Goal: Obtain resource: Obtain resource

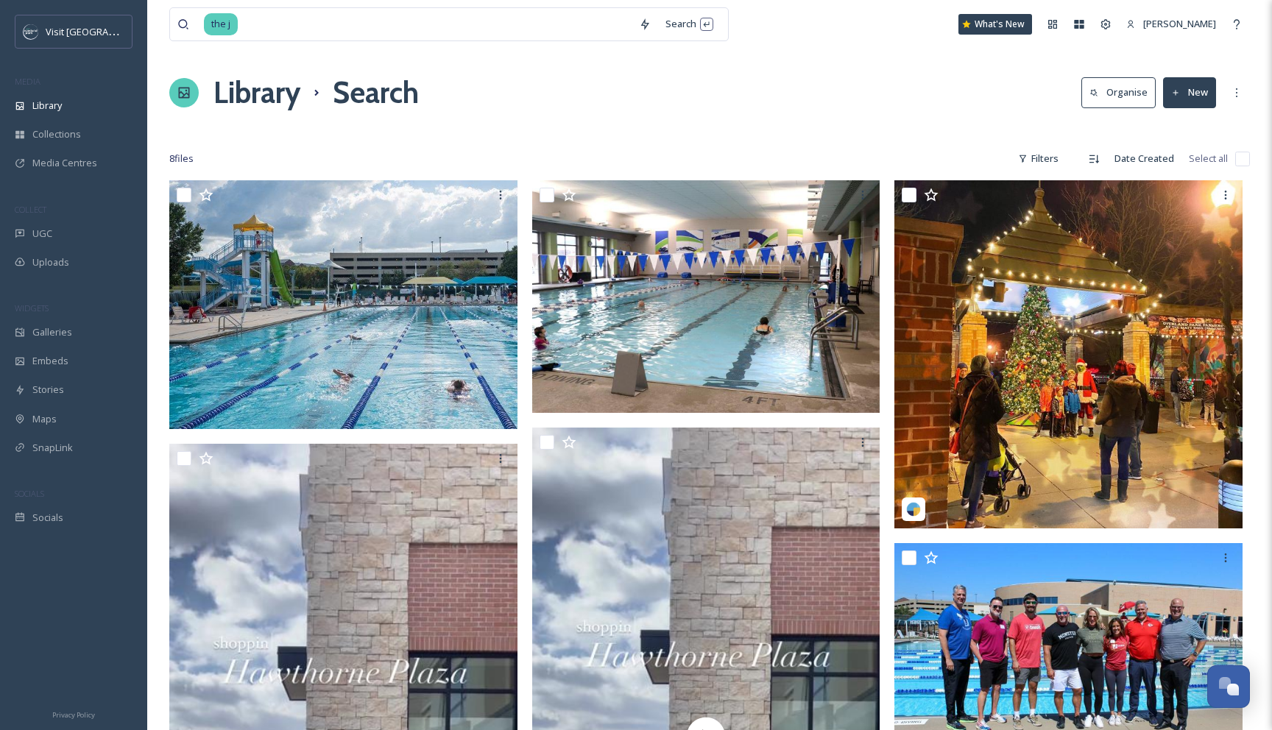
drag, startPoint x: 251, startPoint y: 21, endPoint x: 194, endPoint y: 20, distance: 57.4
click at [194, 21] on div "the j" at bounding box center [404, 24] width 454 height 32
type input "t"
type input "sports"
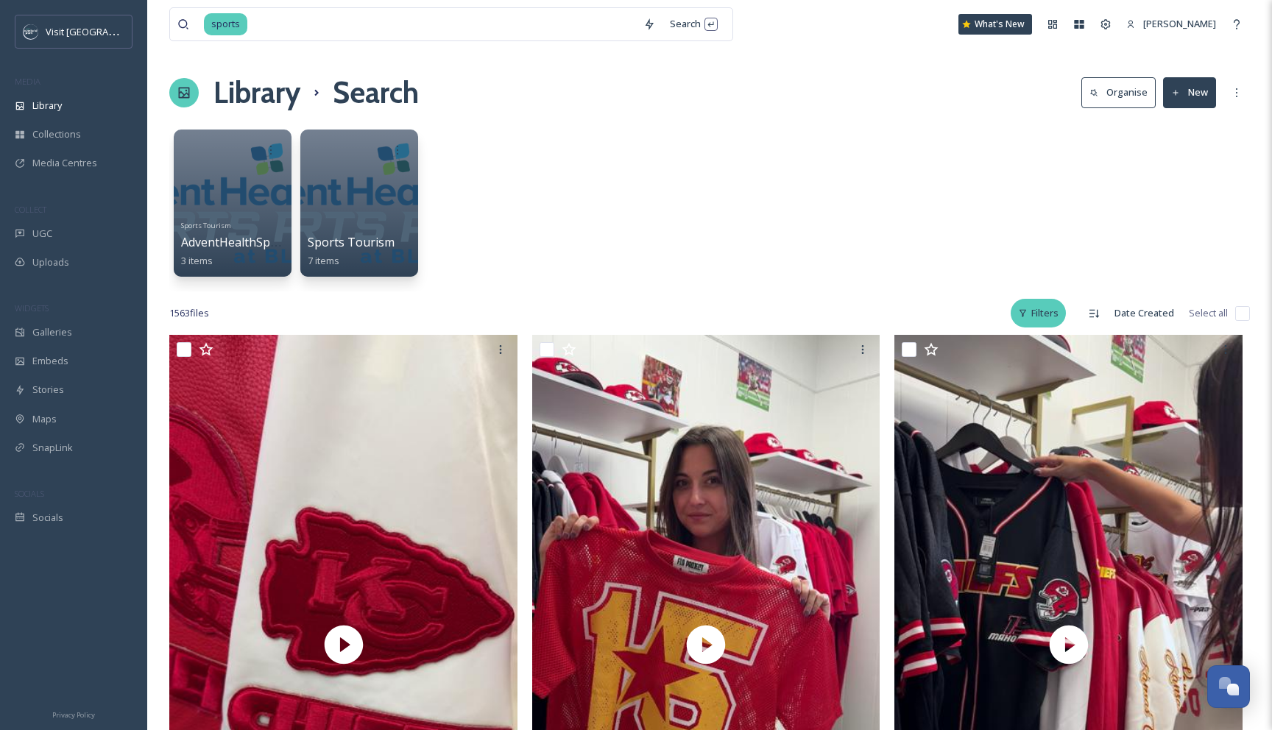
click at [1056, 300] on div "Filters" at bounding box center [1038, 313] width 55 height 29
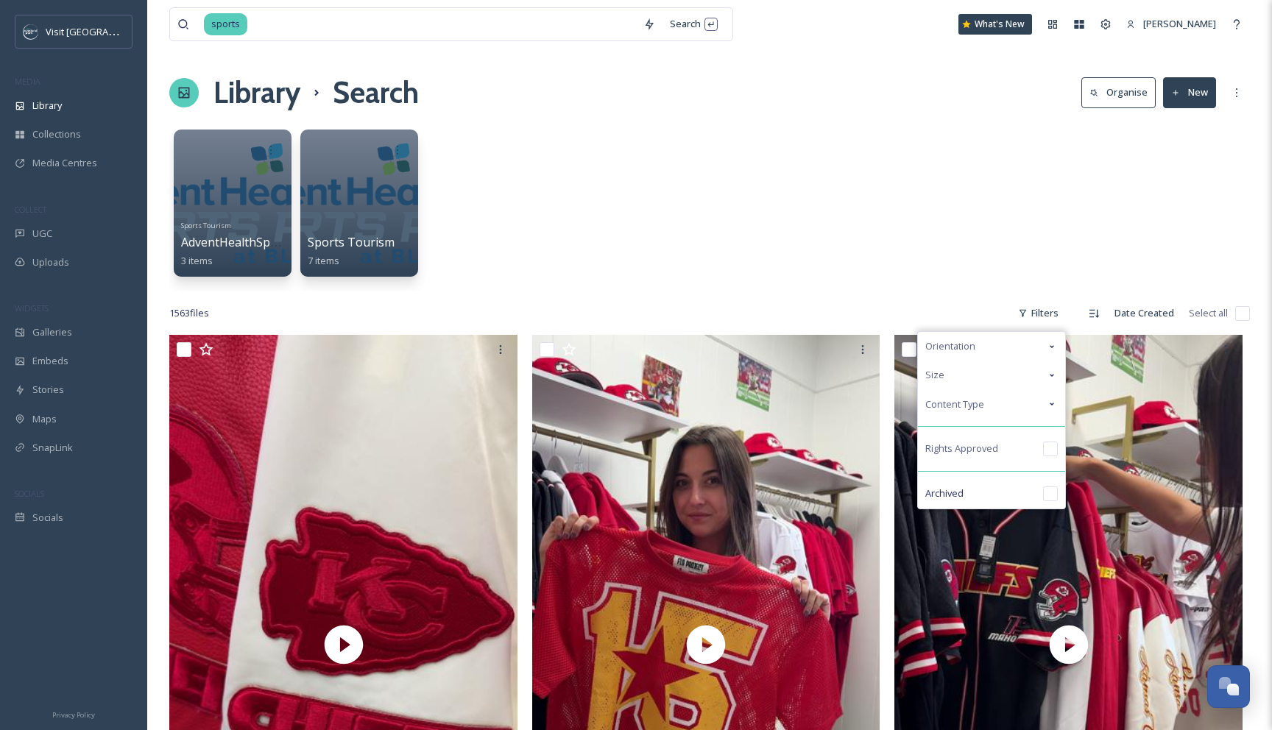
click at [1039, 350] on div "Orientation" at bounding box center [991, 346] width 147 height 29
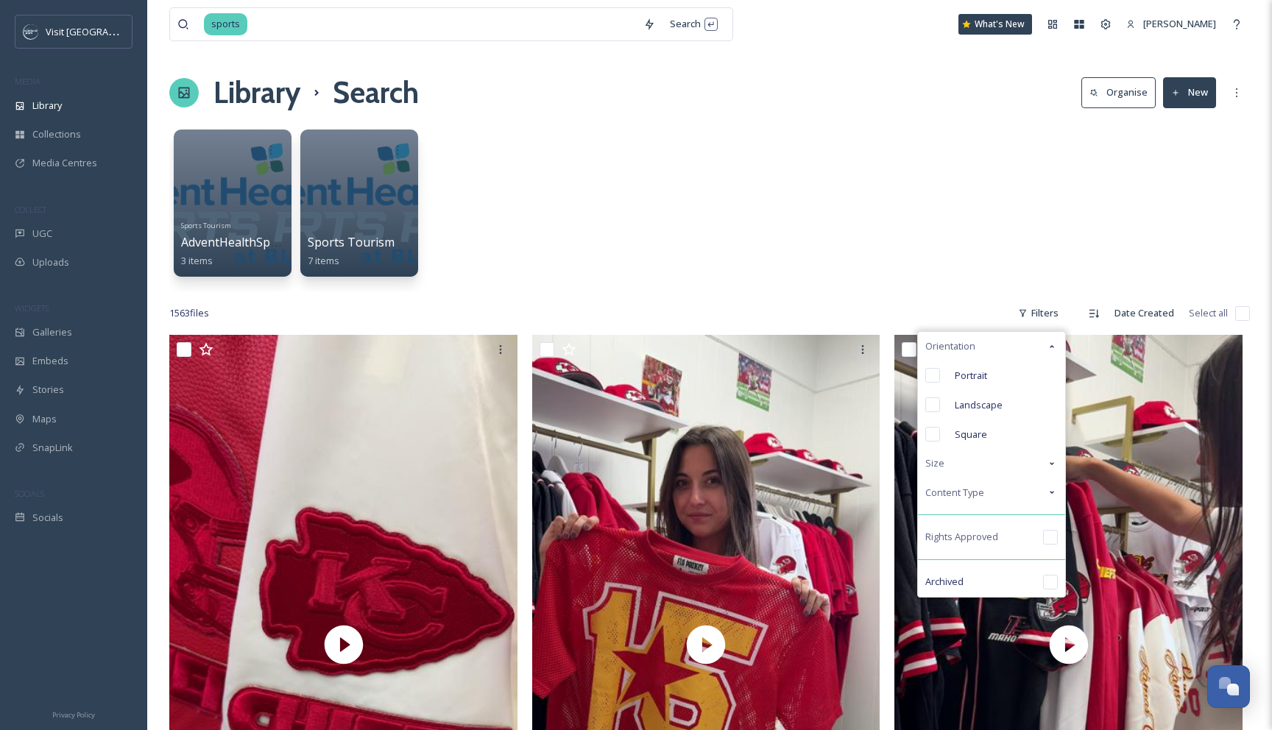
click at [1039, 344] on div "Orientation" at bounding box center [991, 346] width 147 height 29
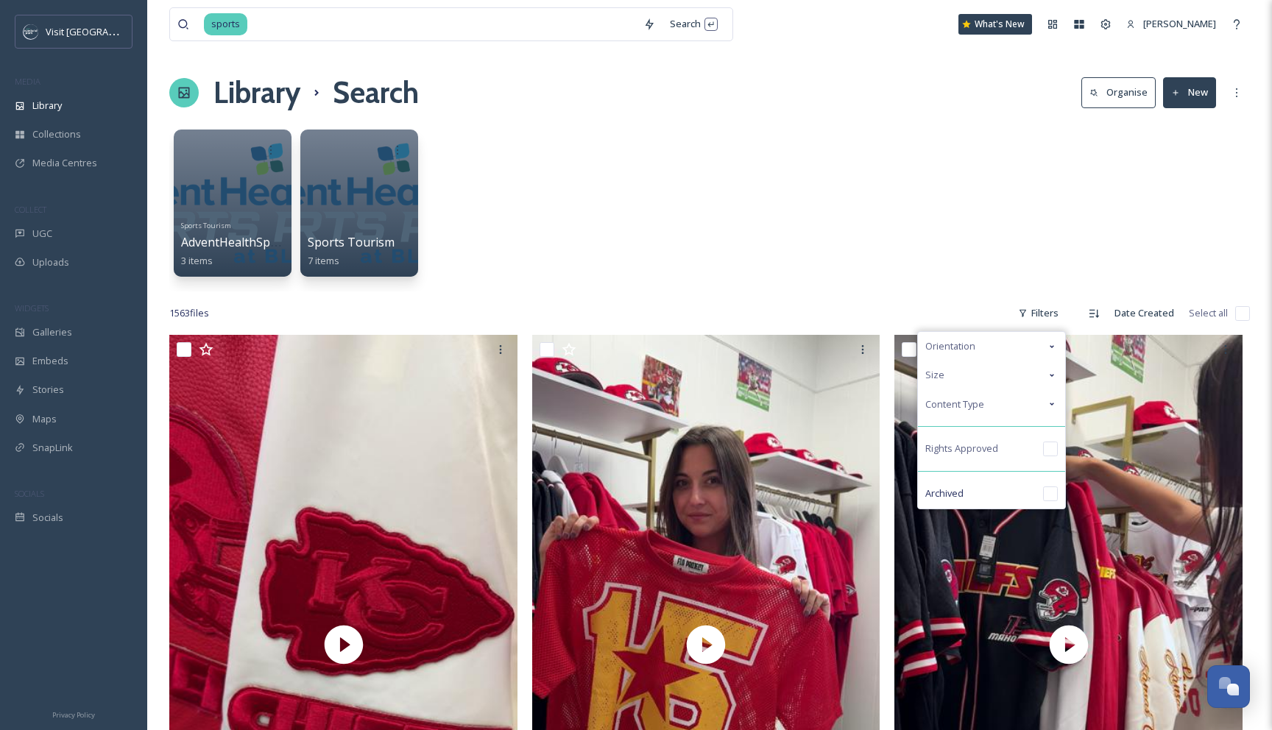
click at [1030, 366] on div "Size" at bounding box center [991, 375] width 147 height 29
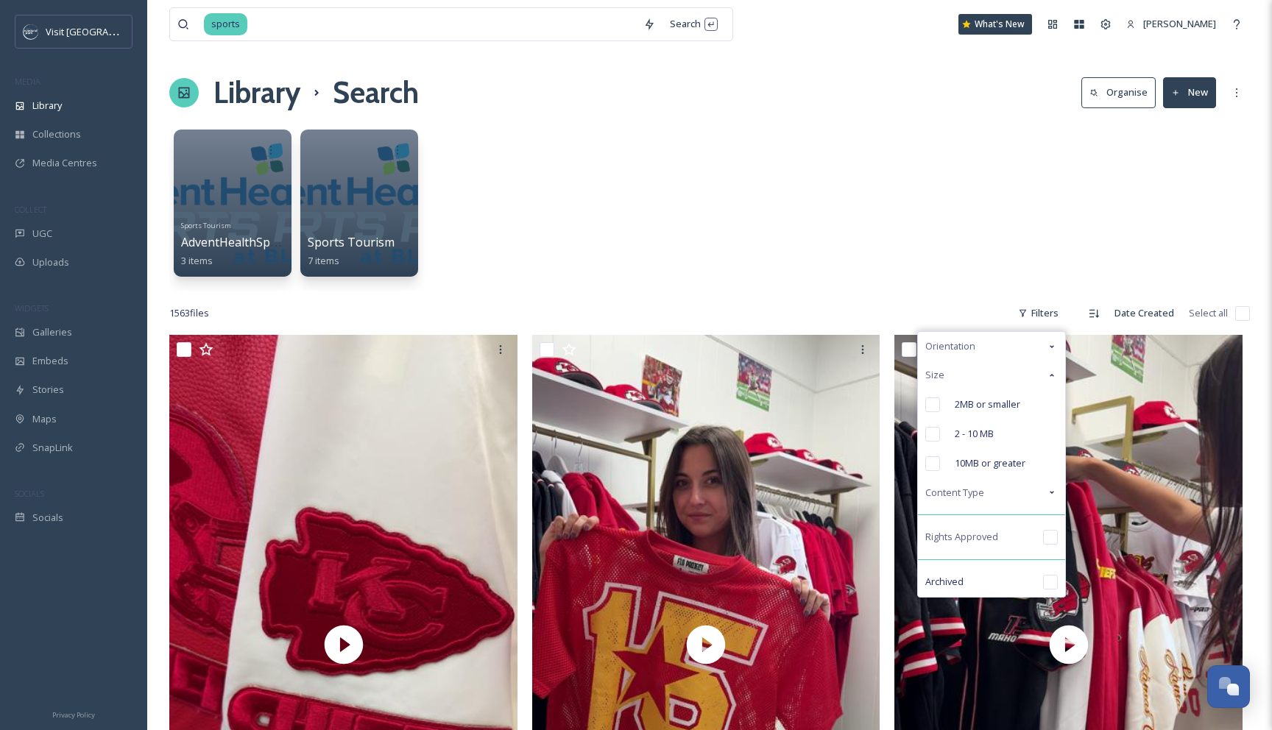
click at [1030, 366] on div "Size" at bounding box center [991, 375] width 147 height 29
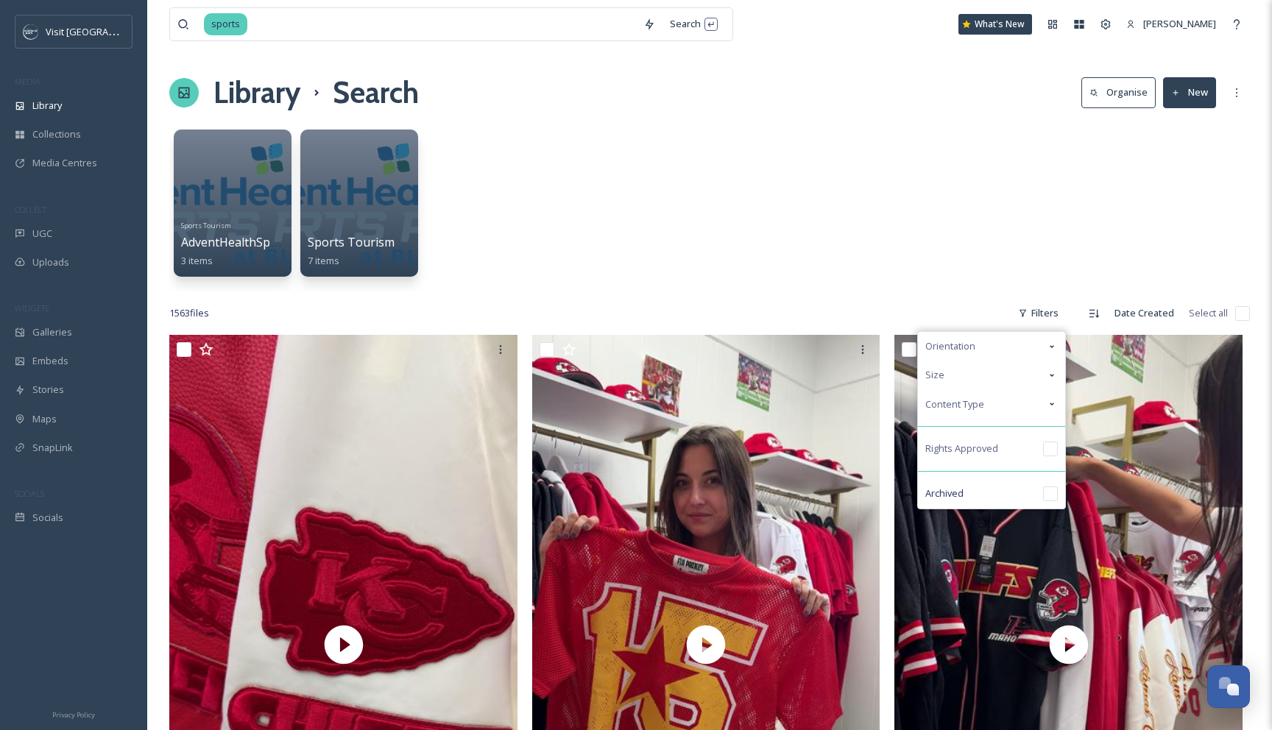
click at [1025, 398] on div "Content Type" at bounding box center [991, 404] width 147 height 29
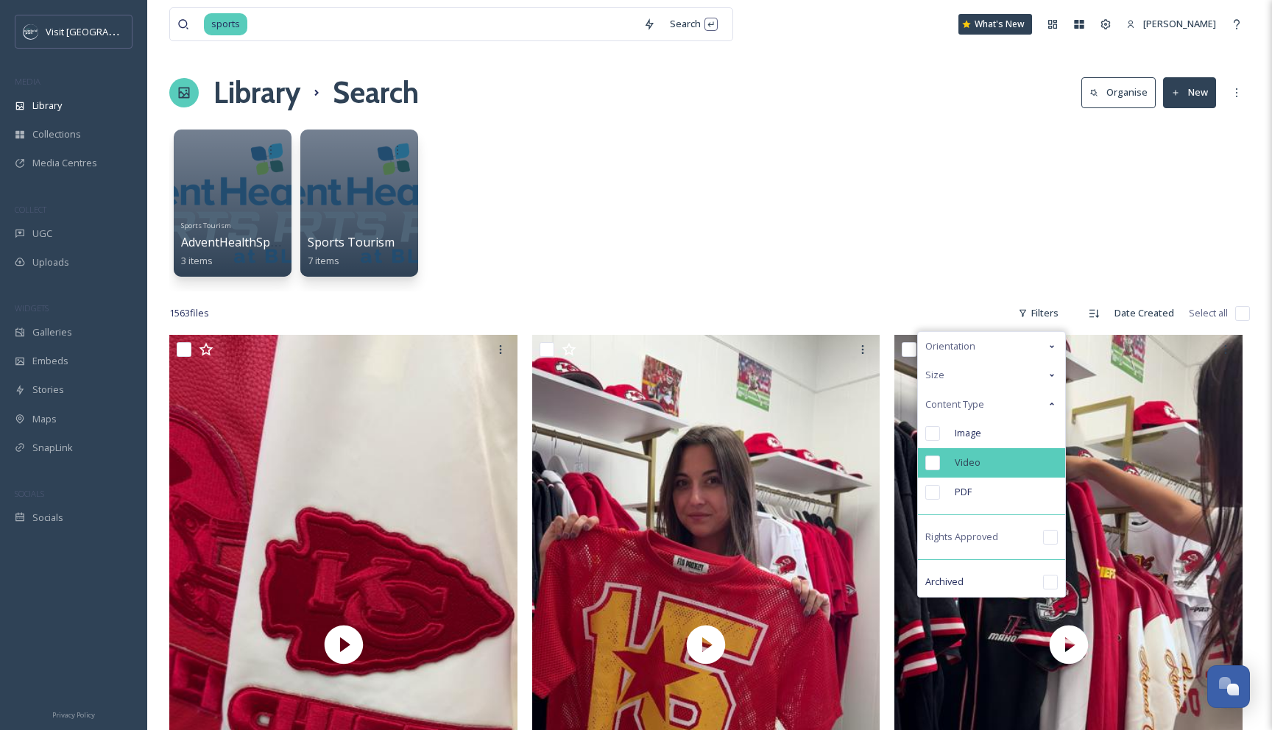
click at [989, 455] on div "Video" at bounding box center [991, 462] width 147 height 29
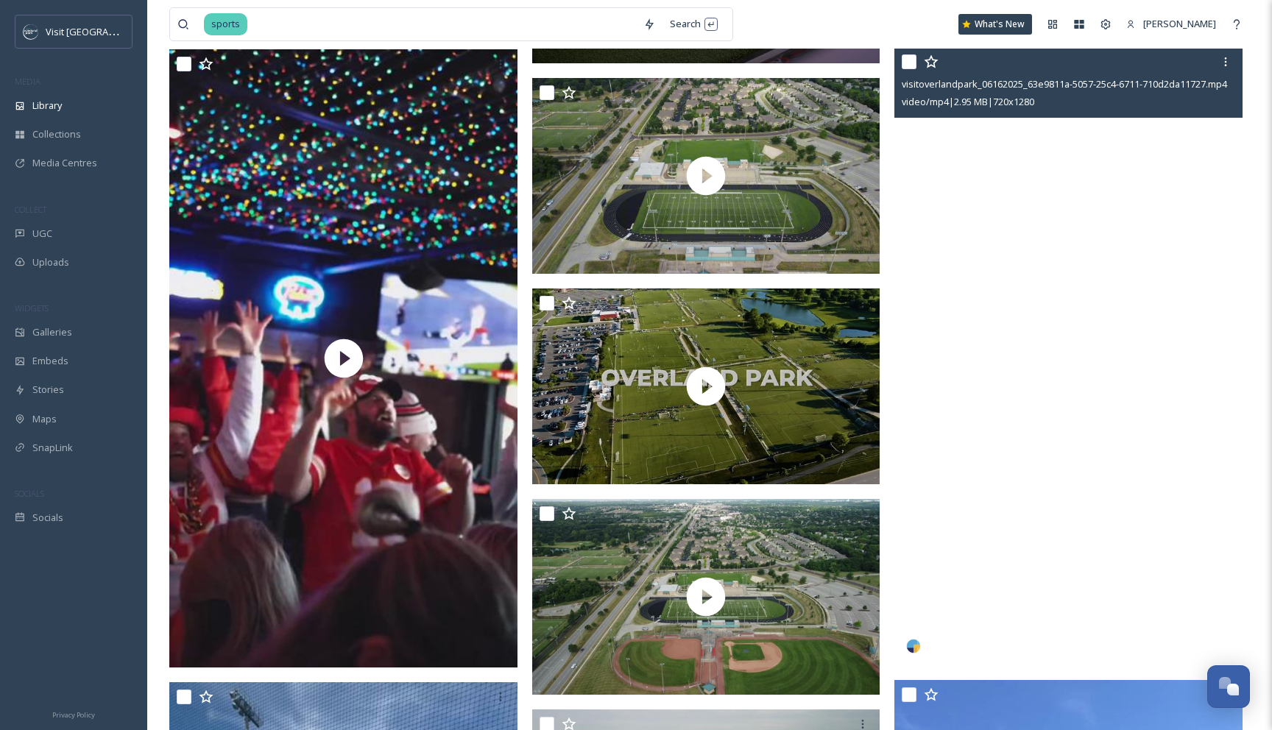
scroll to position [5563, 0]
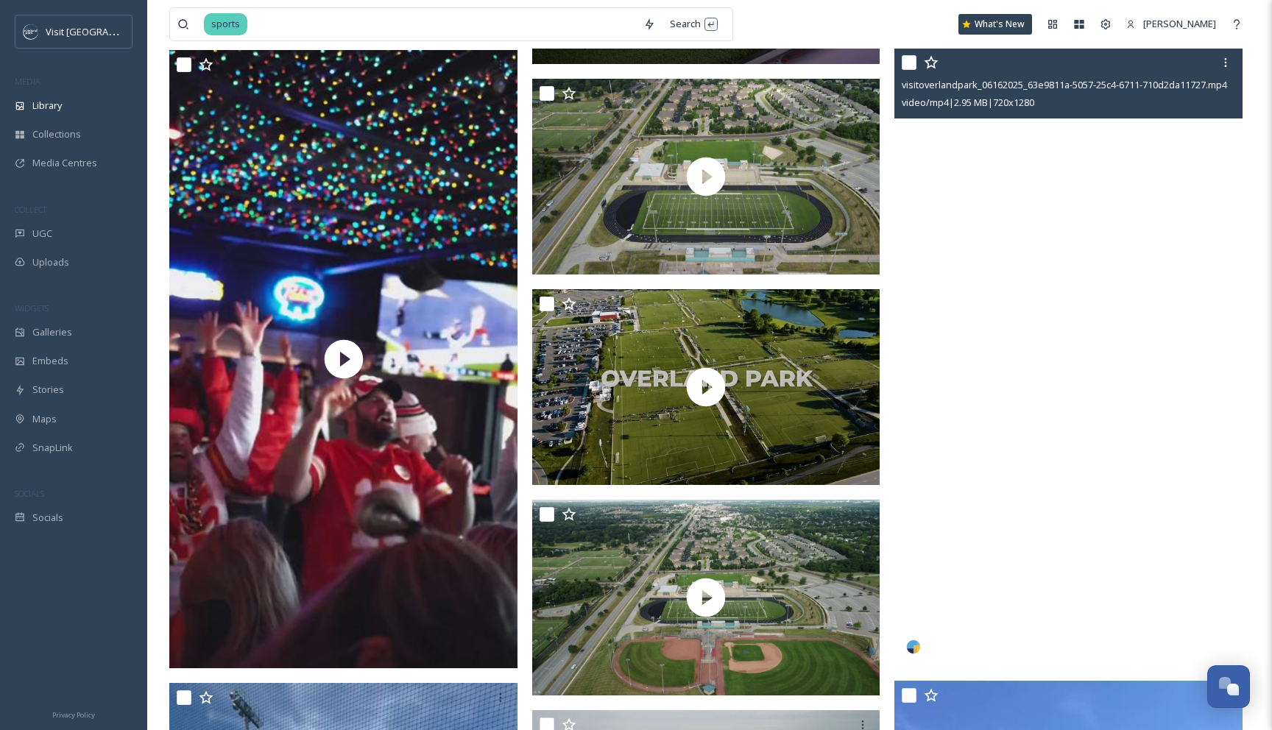
click at [1163, 219] on video "visitoverlandpark_06162025_63e9811a-5057-25c4-6711-710d2da11727.mp4" at bounding box center [1068, 357] width 348 height 619
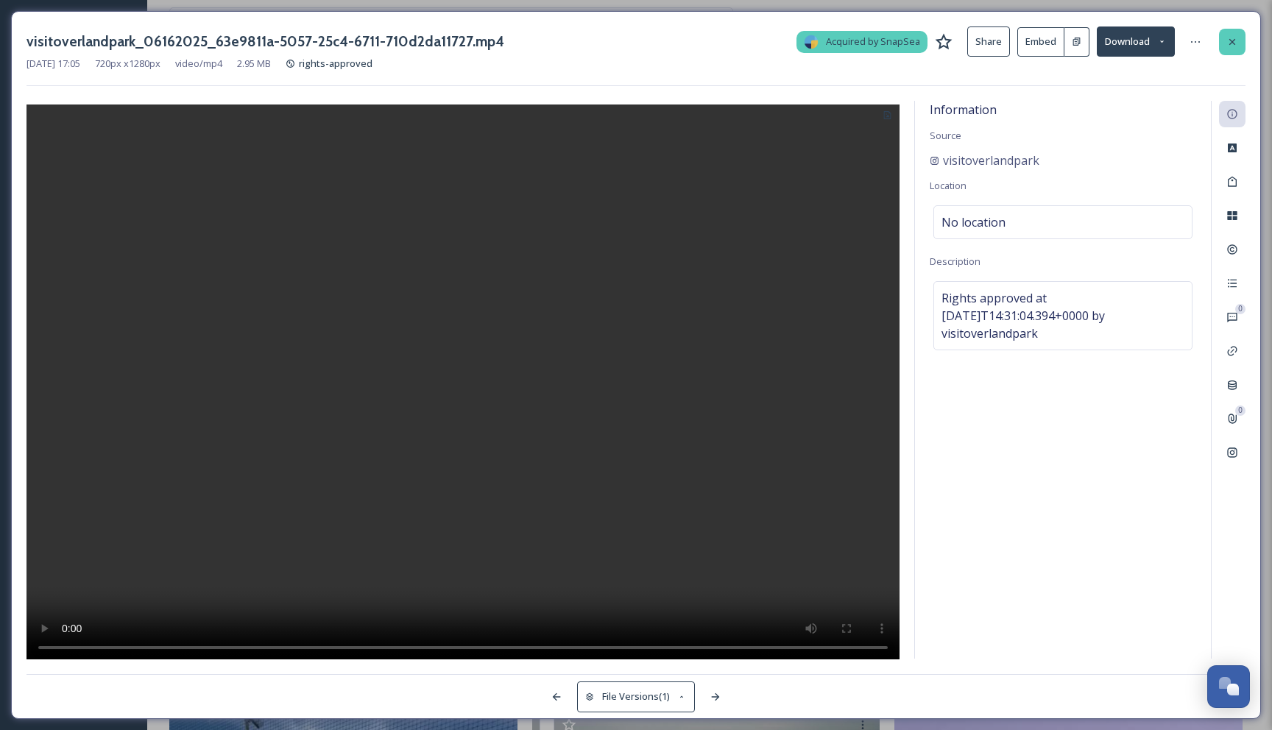
click at [1233, 36] on icon at bounding box center [1232, 42] width 12 height 12
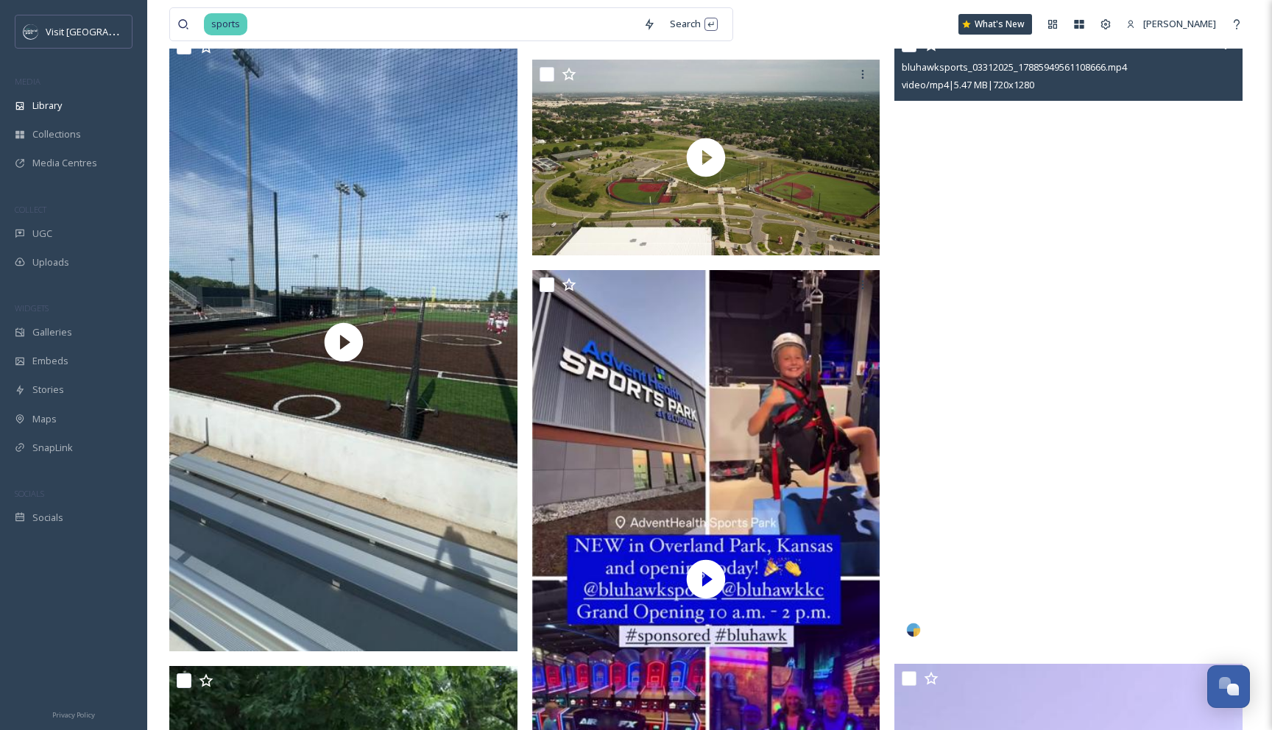
scroll to position [6185, 0]
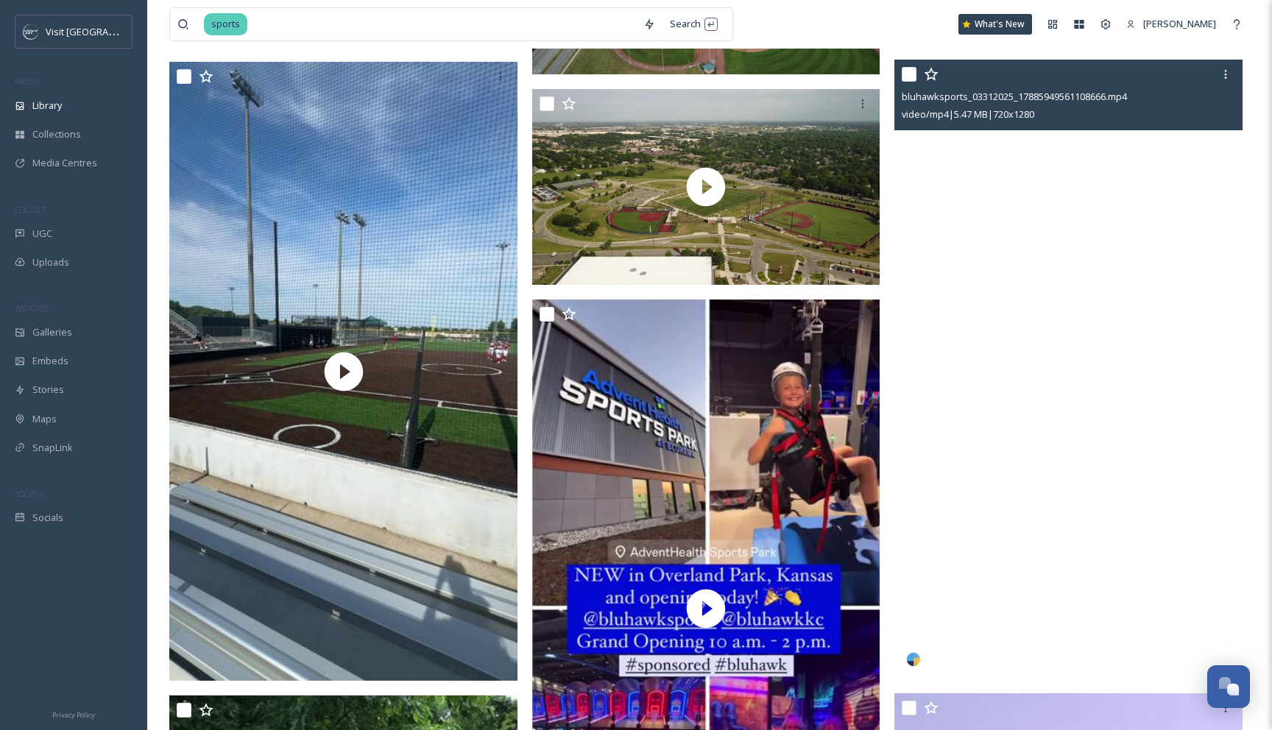
click at [1068, 307] on video "bluhawksports_03312025_17885949561108666.mp4" at bounding box center [1068, 369] width 348 height 619
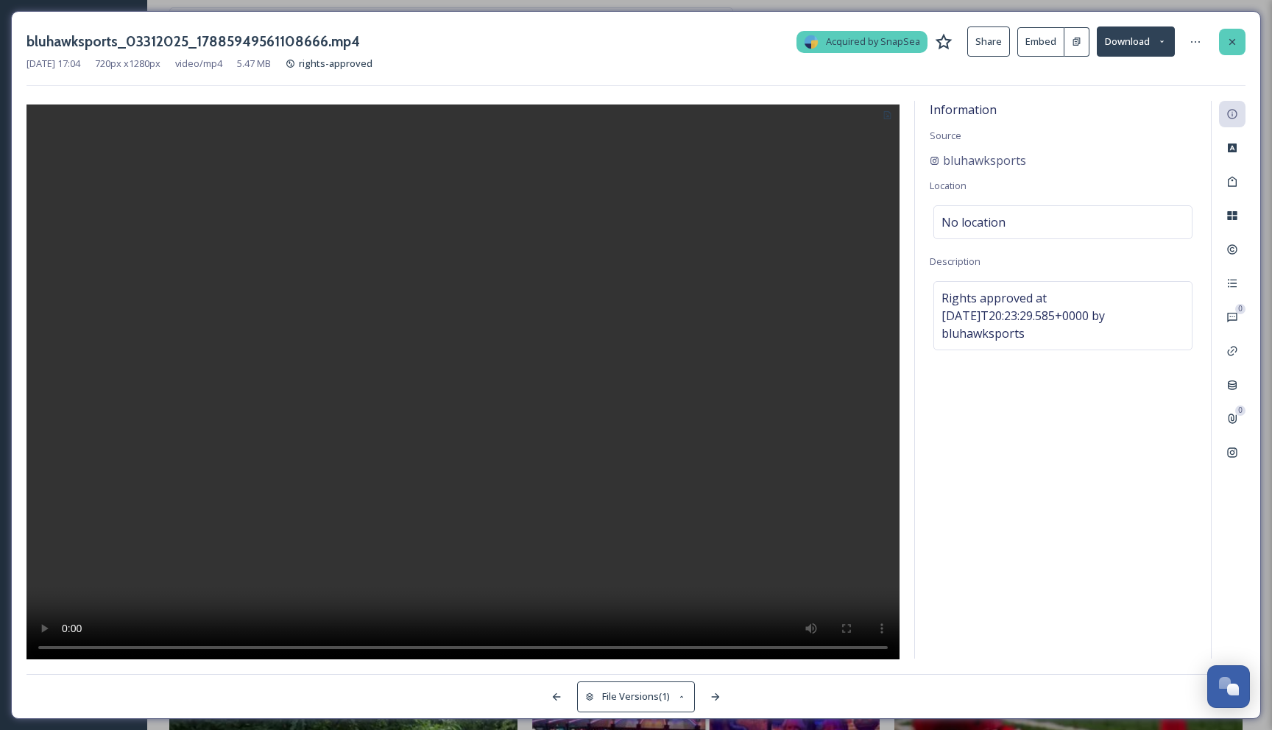
click at [1234, 40] on icon at bounding box center [1232, 42] width 12 height 12
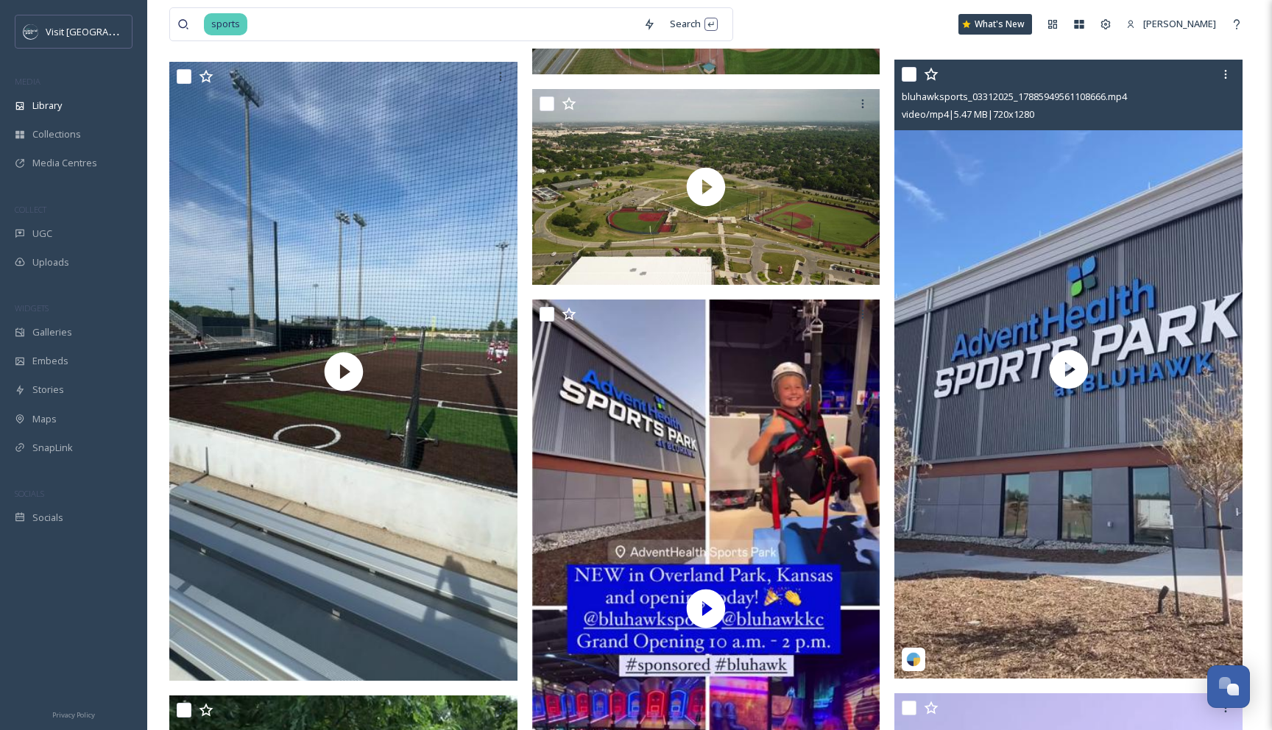
click at [913, 68] on input "checkbox" at bounding box center [909, 74] width 15 height 15
checkbox input "true"
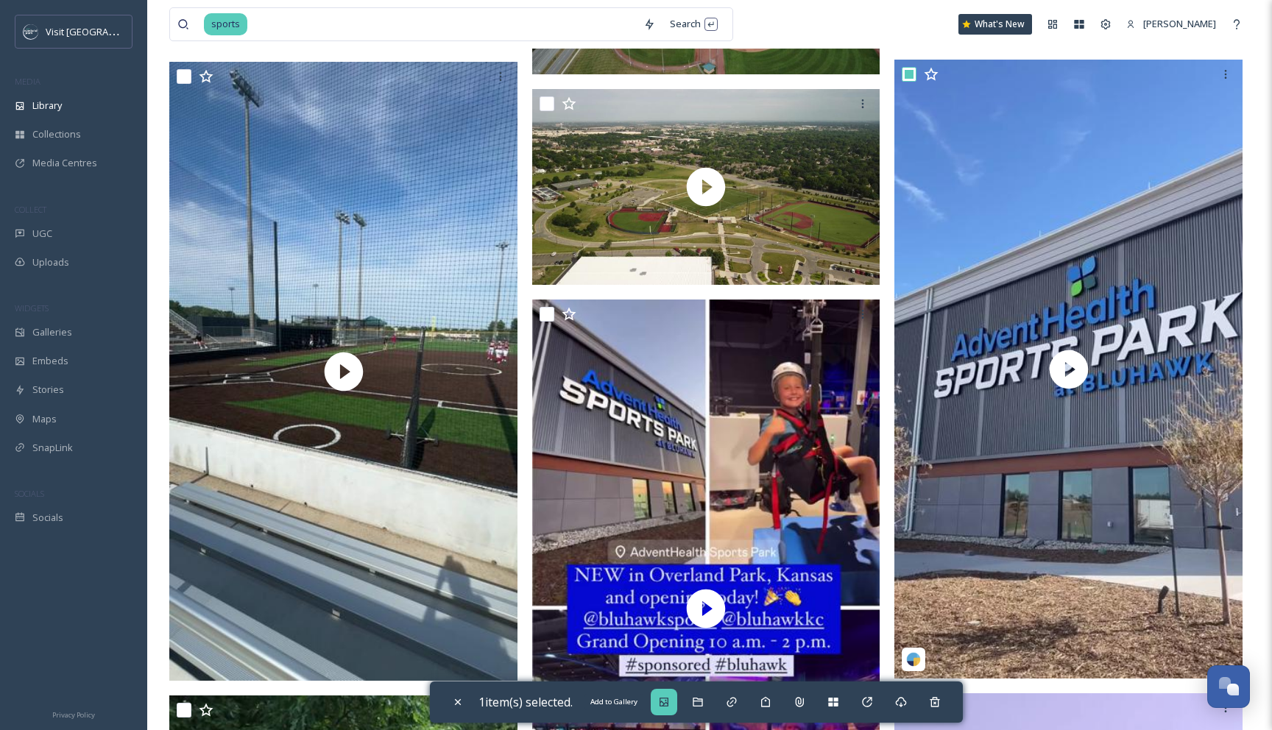
click at [676, 708] on div "Add to Gallery" at bounding box center [664, 702] width 26 height 26
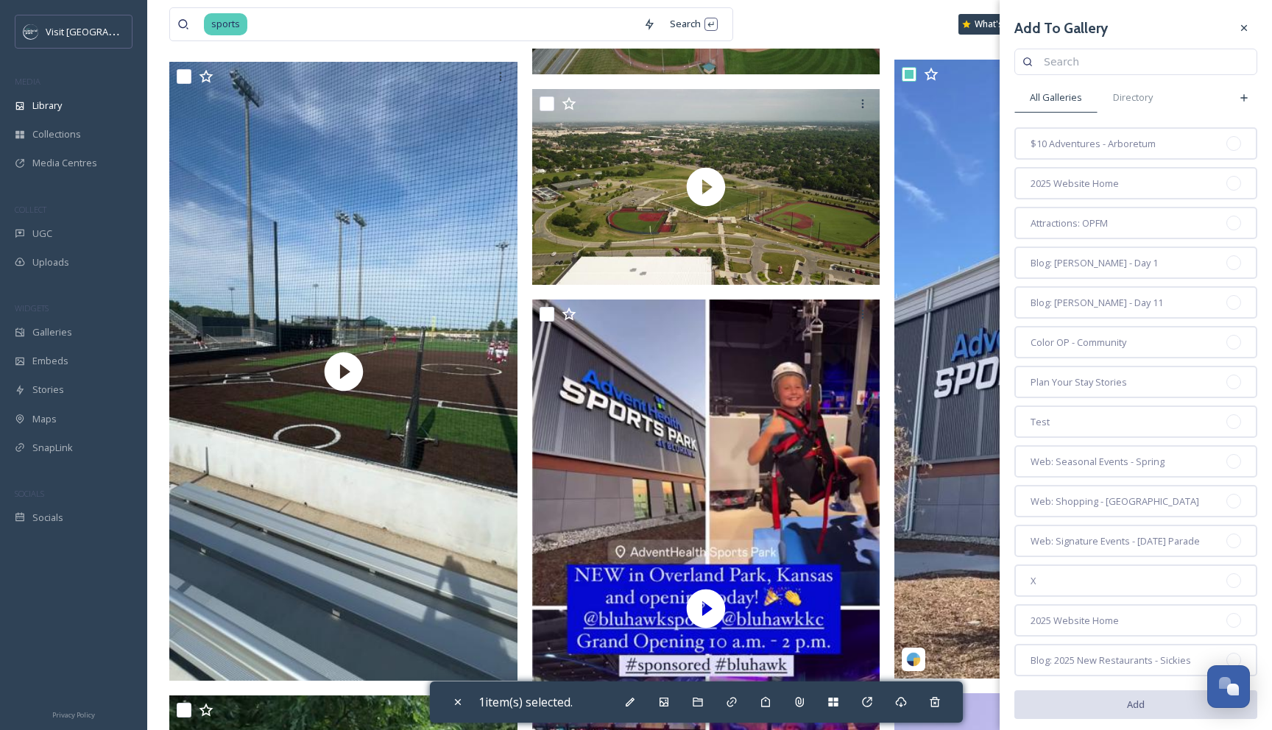
click at [1086, 64] on input at bounding box center [1142, 61] width 213 height 29
type input "sports"
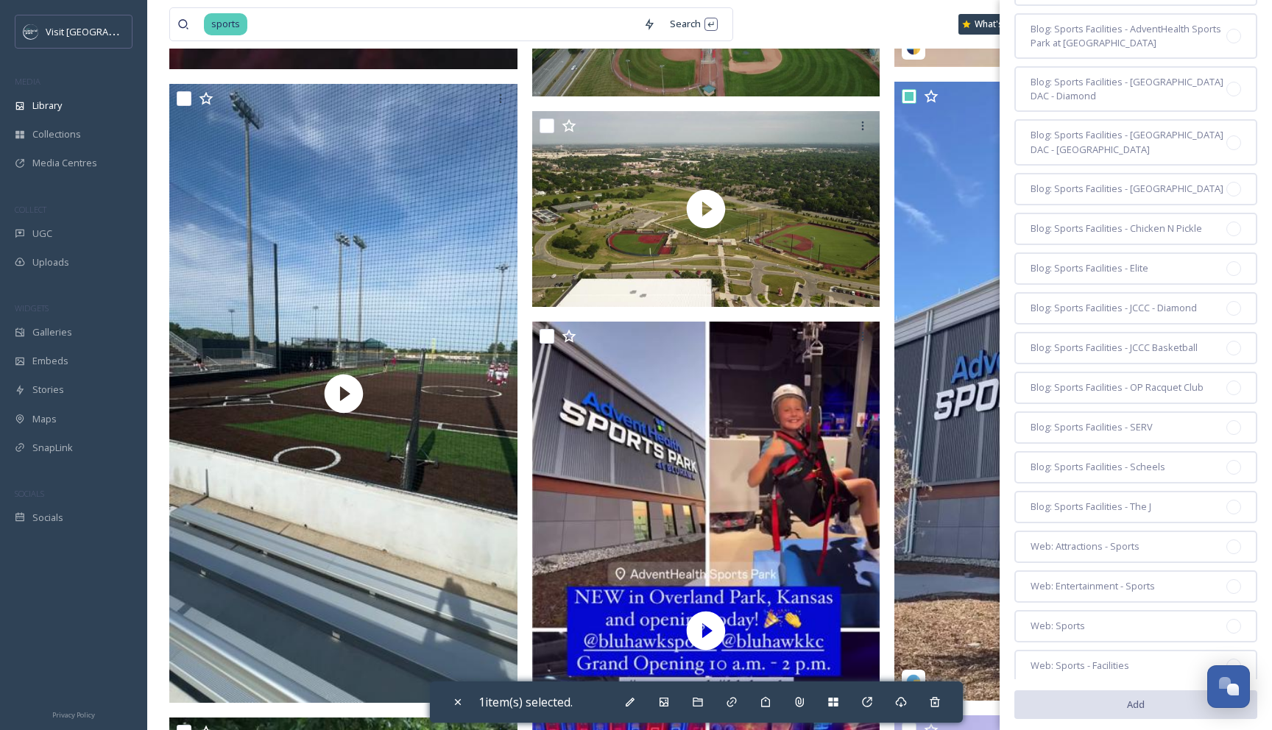
scroll to position [525, 0]
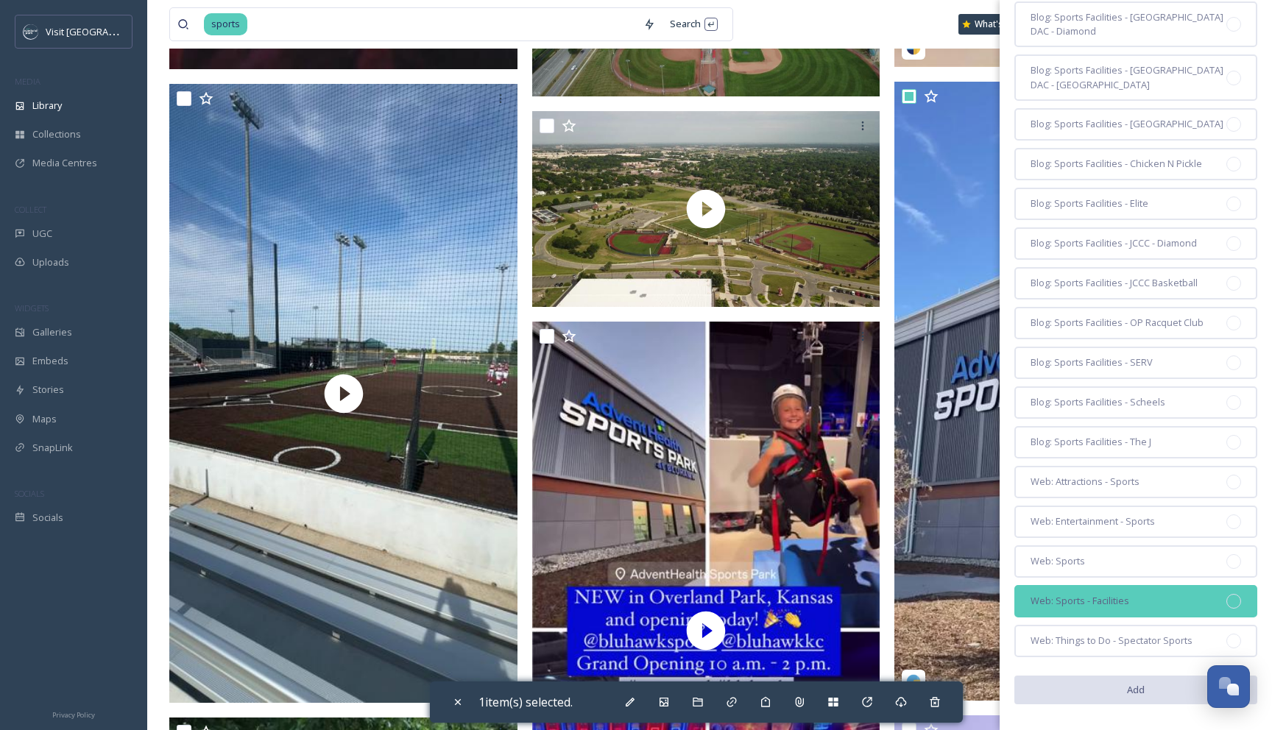
click at [1123, 598] on span "Web: Sports - Facilities" at bounding box center [1080, 601] width 99 height 14
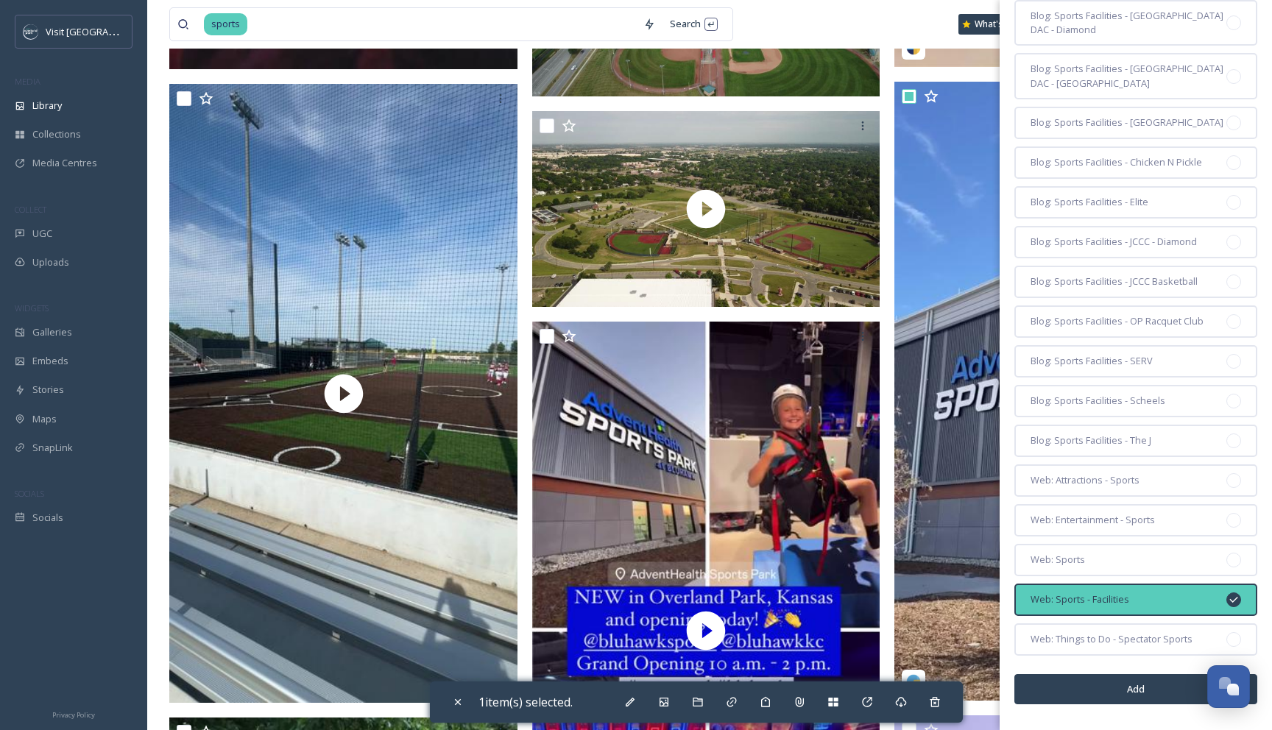
click at [1118, 688] on button "Add" at bounding box center [1135, 689] width 243 height 30
checkbox input "false"
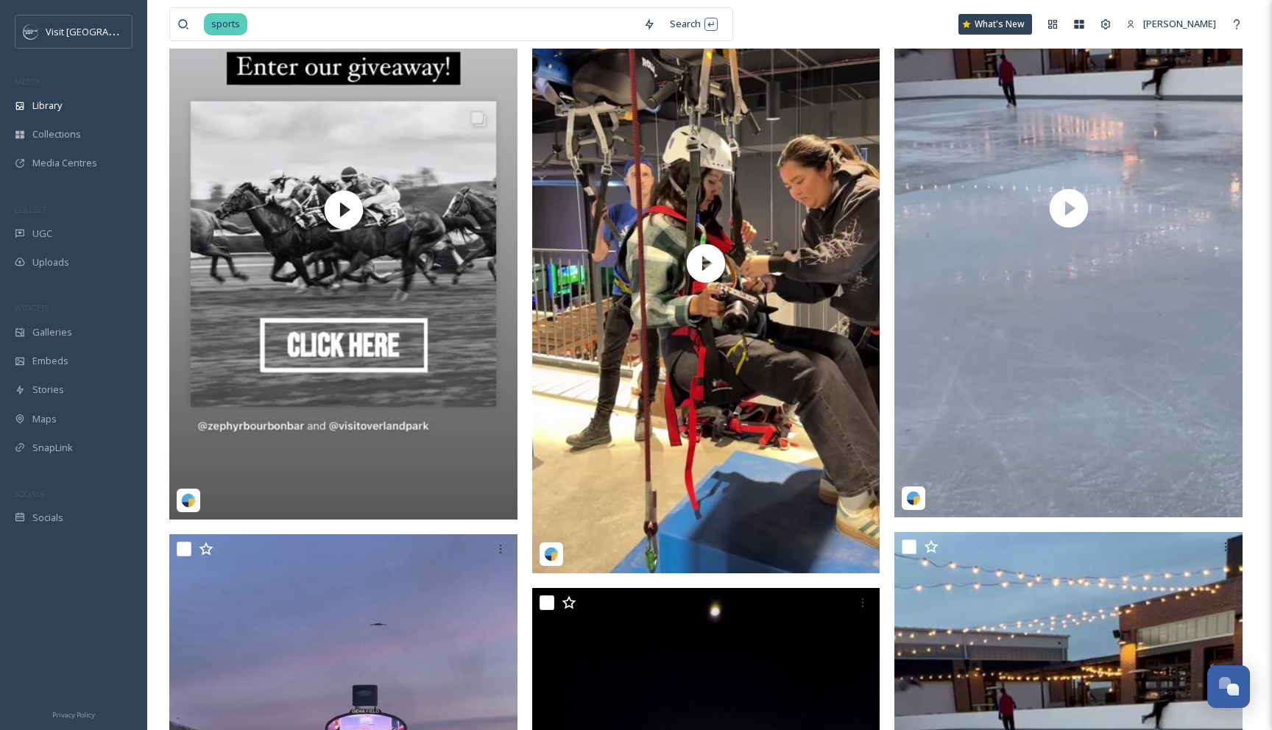
scroll to position [8250, 0]
